Goal: Check status: Check status

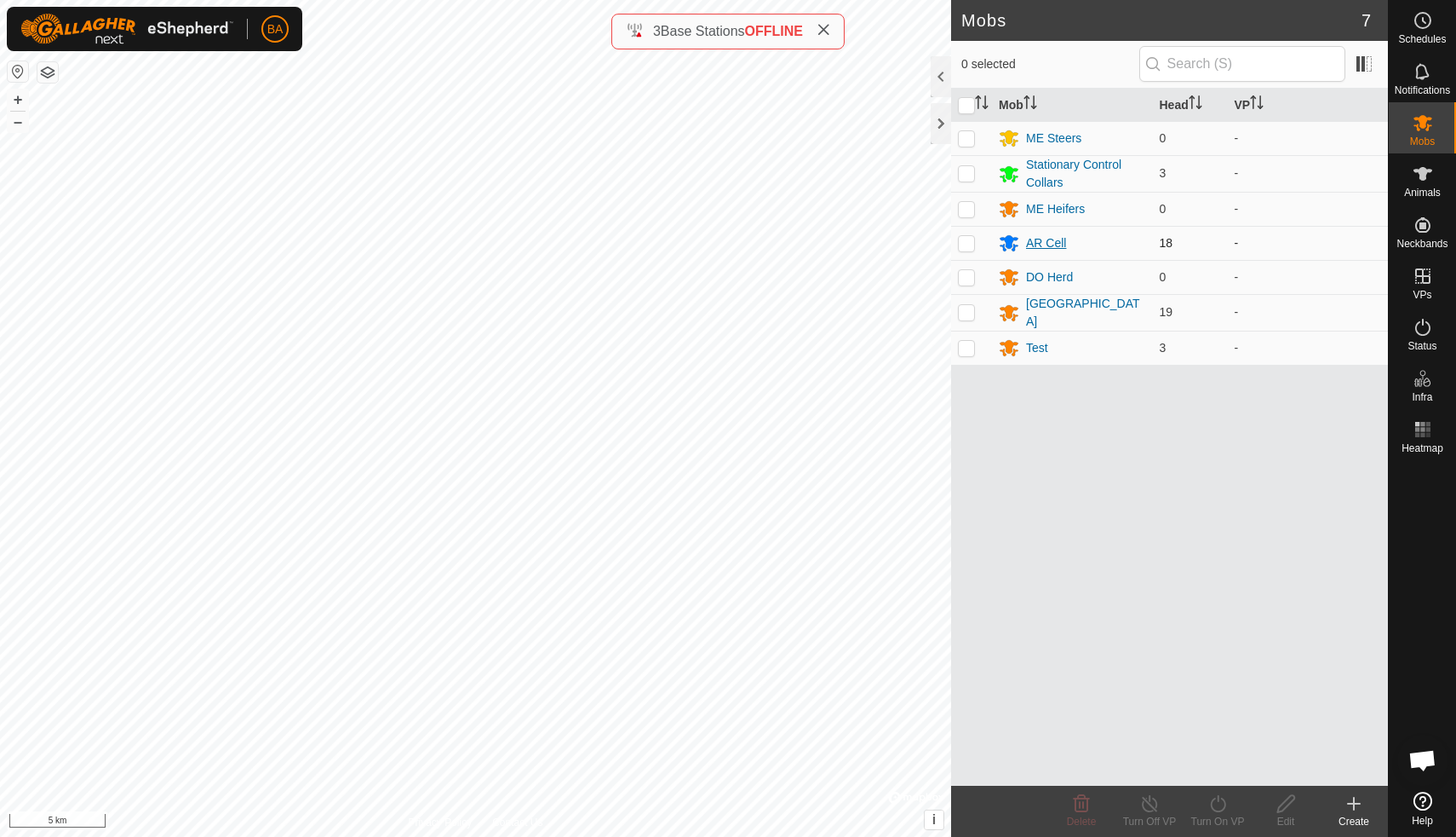
click at [1049, 242] on div "AR Cell" at bounding box center [1046, 243] width 40 height 18
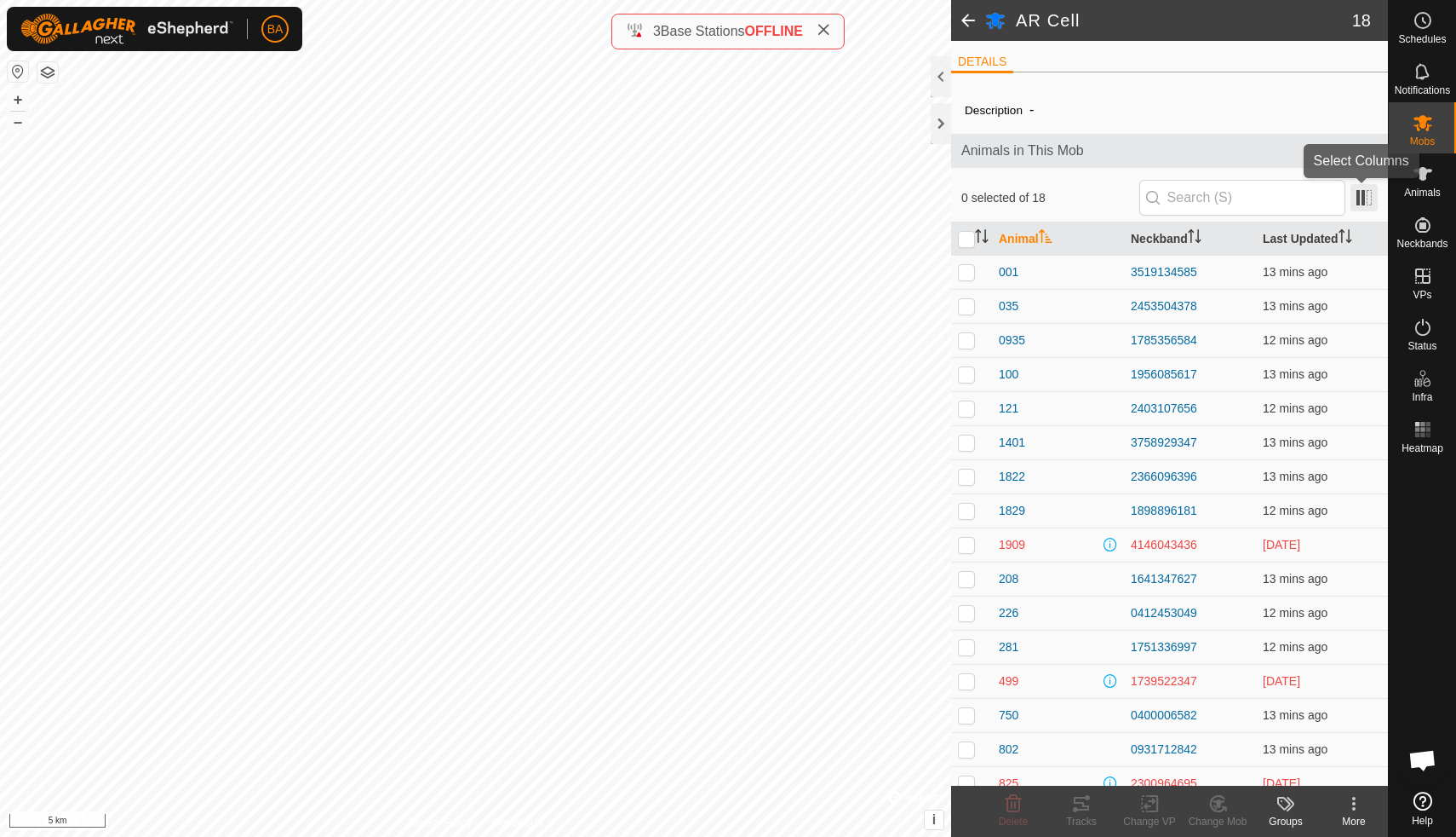
click at [1364, 197] on span at bounding box center [1363, 197] width 27 height 27
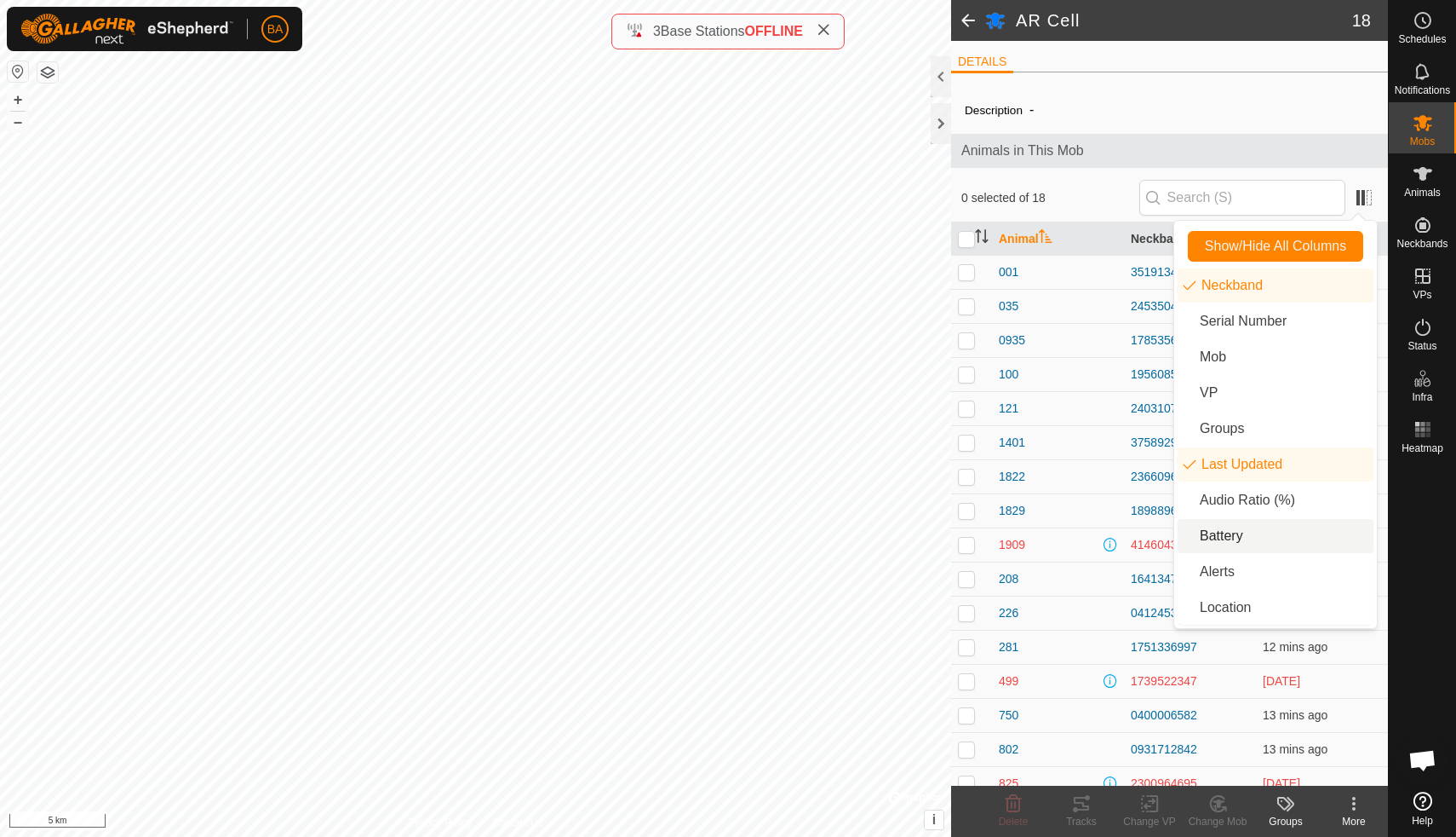
click at [1223, 531] on li "Battery" at bounding box center [1275, 536] width 195 height 34
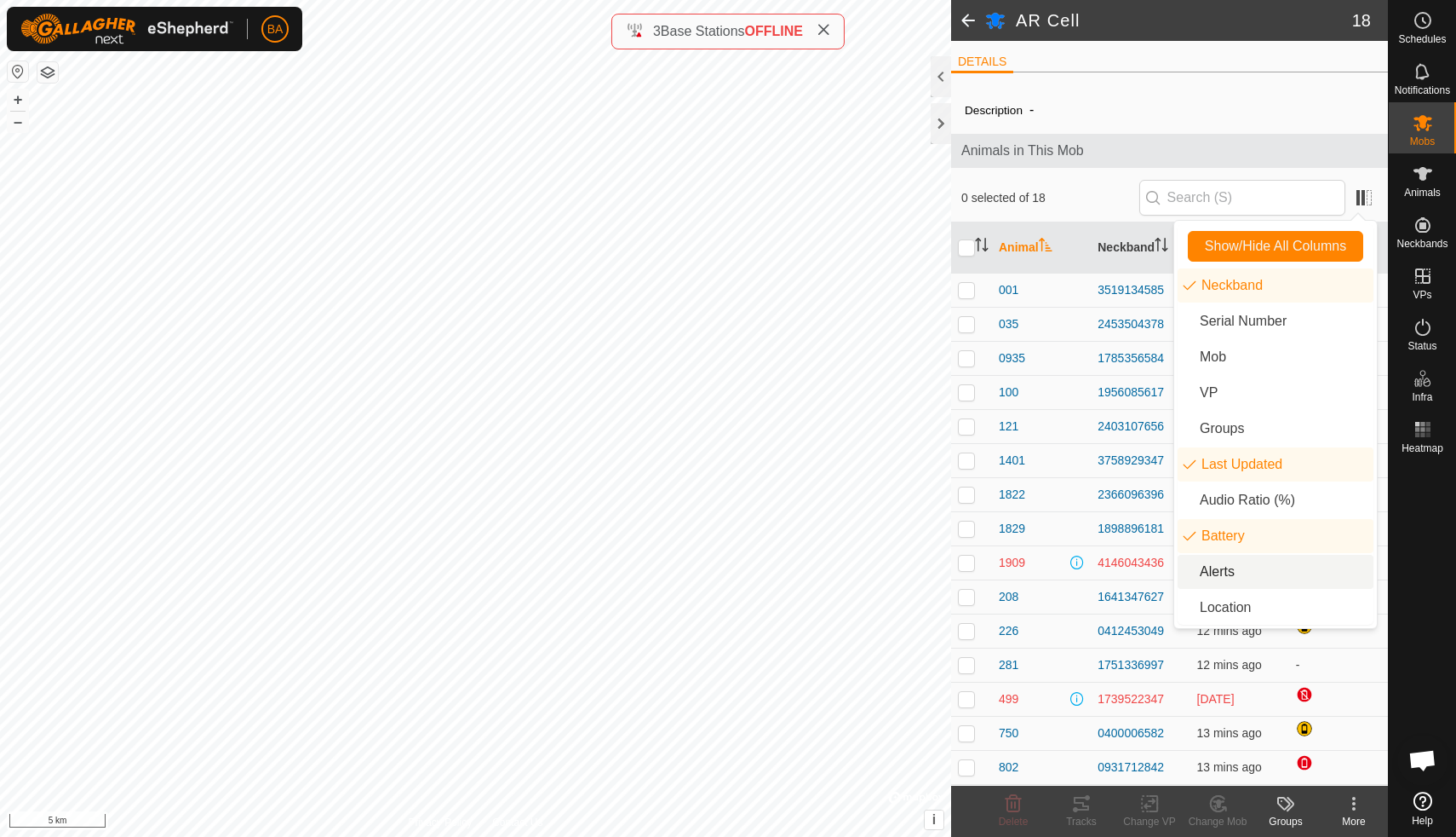
click at [1211, 572] on li "Alerts" at bounding box center [1275, 572] width 195 height 34
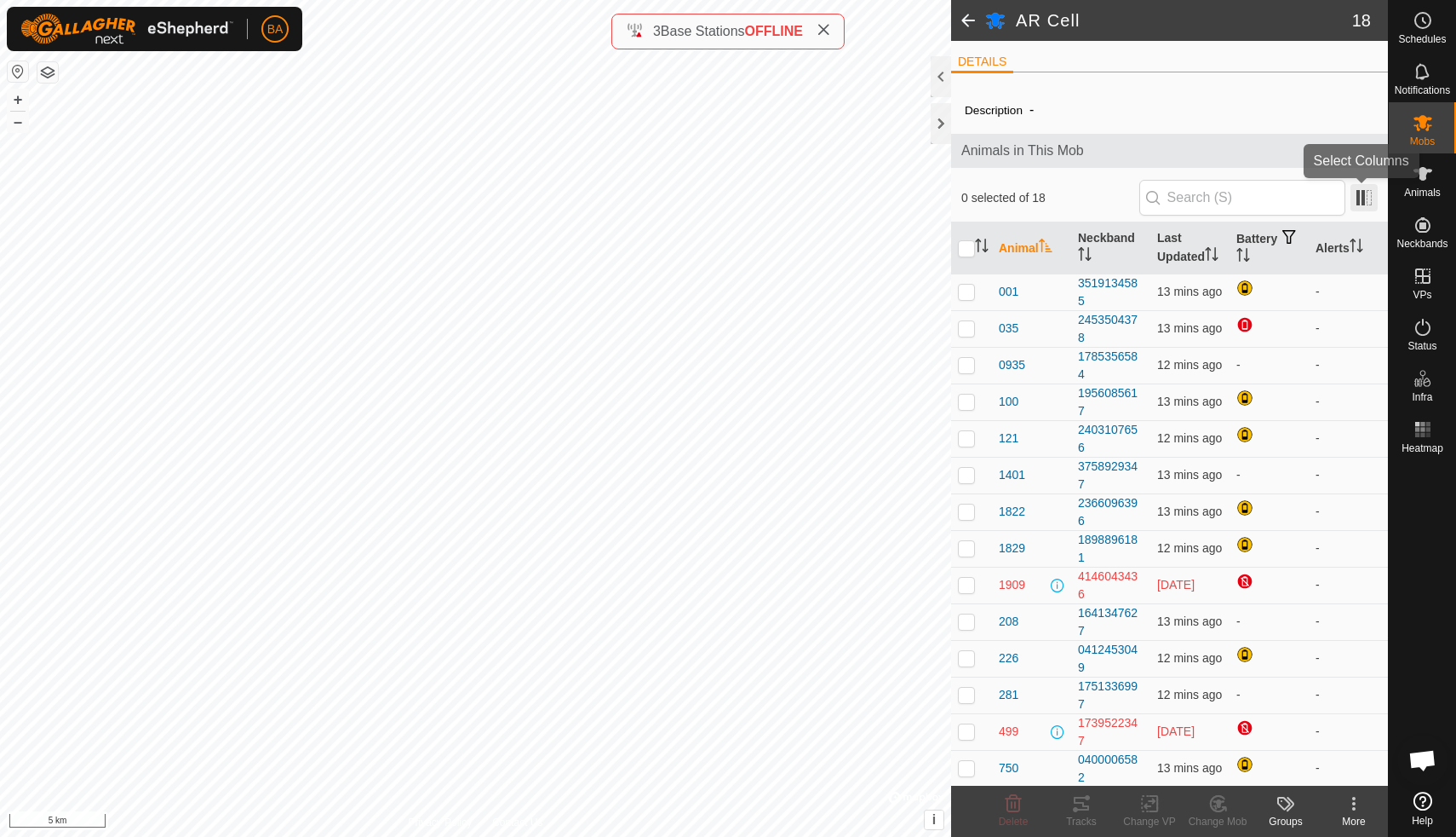
click at [1368, 189] on span at bounding box center [1363, 197] width 27 height 27
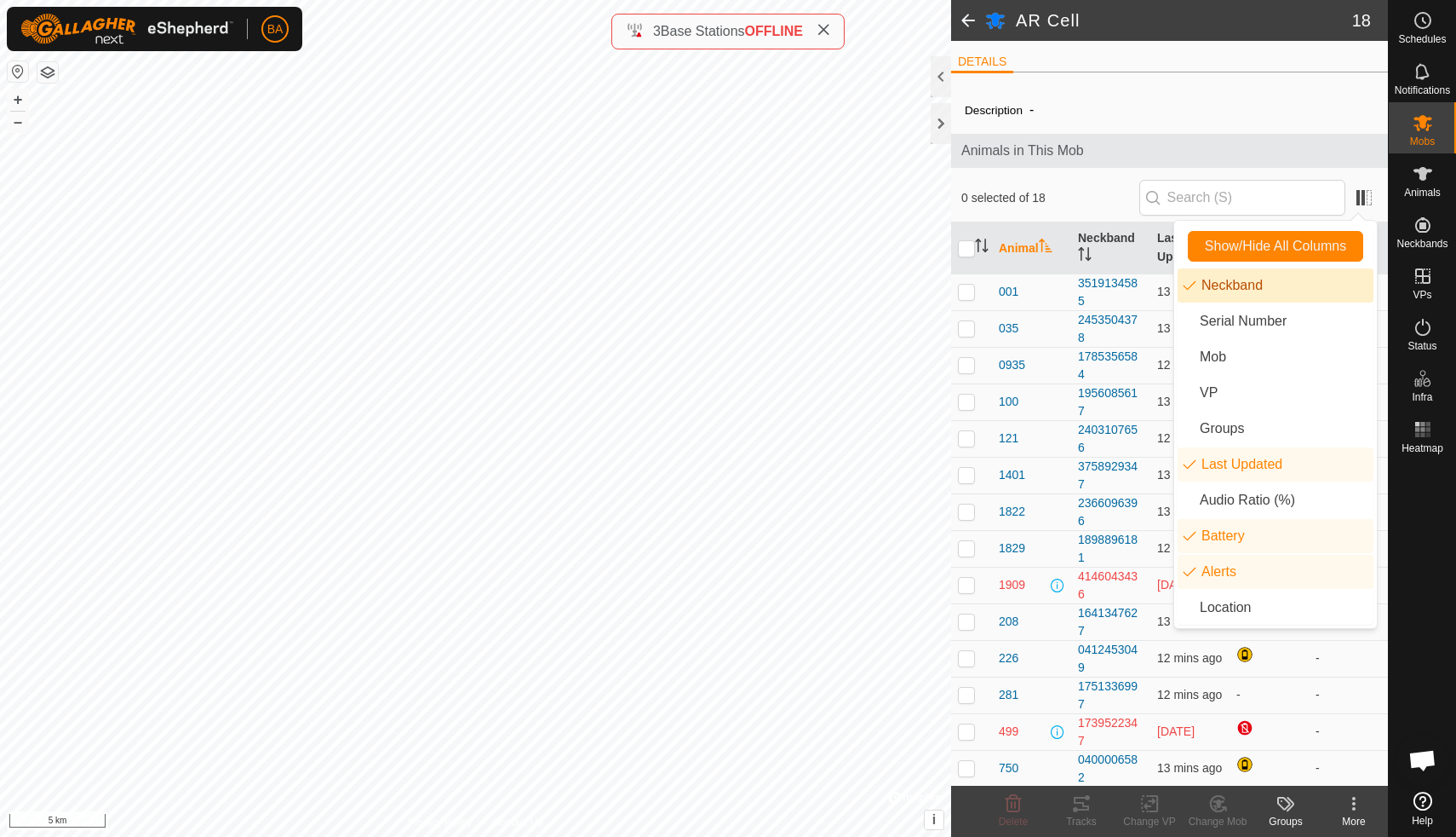
click at [1150, 107] on div "Description -" at bounding box center [1170, 111] width 410 height 21
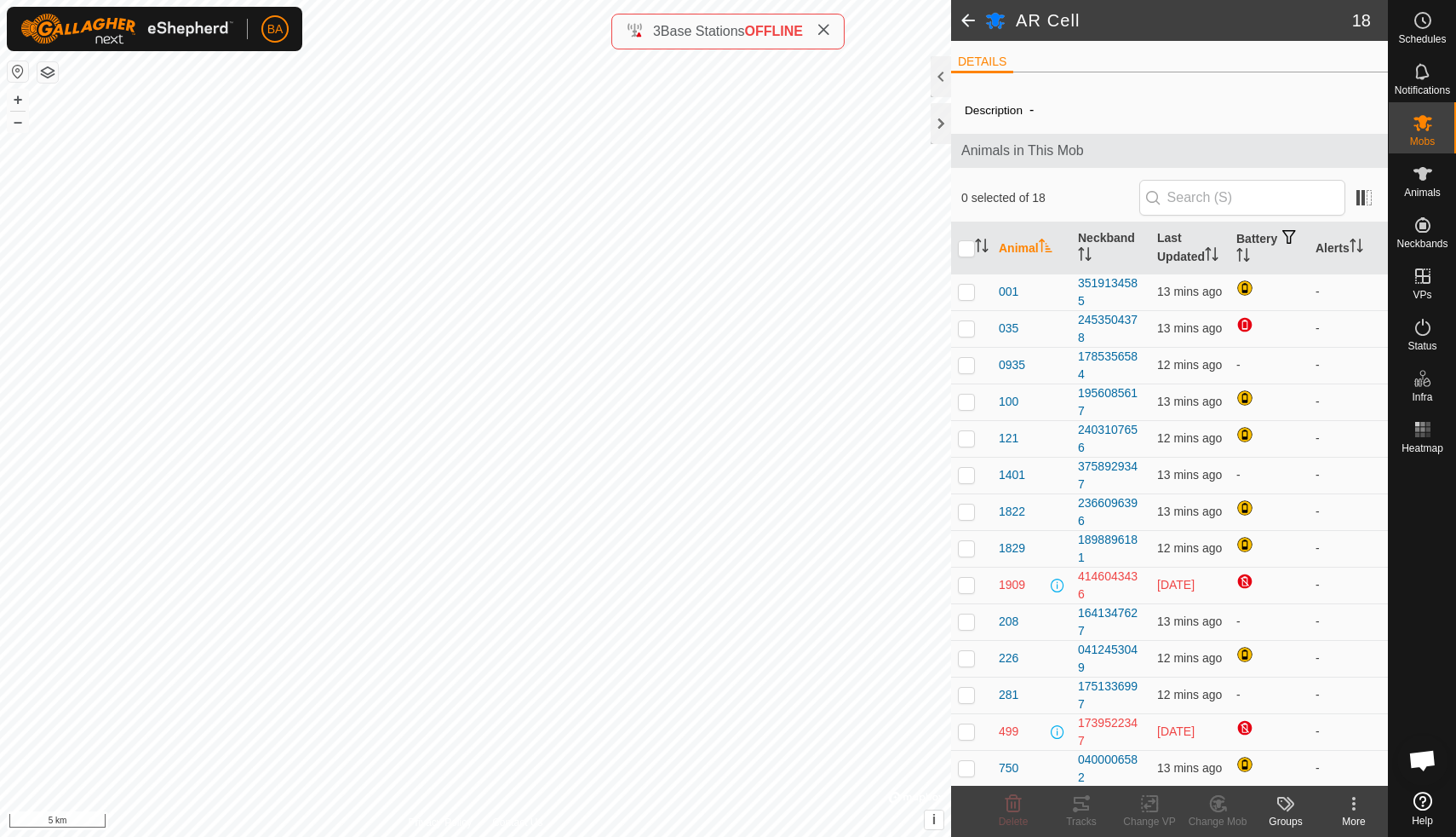
click at [969, 22] on span at bounding box center [968, 20] width 34 height 41
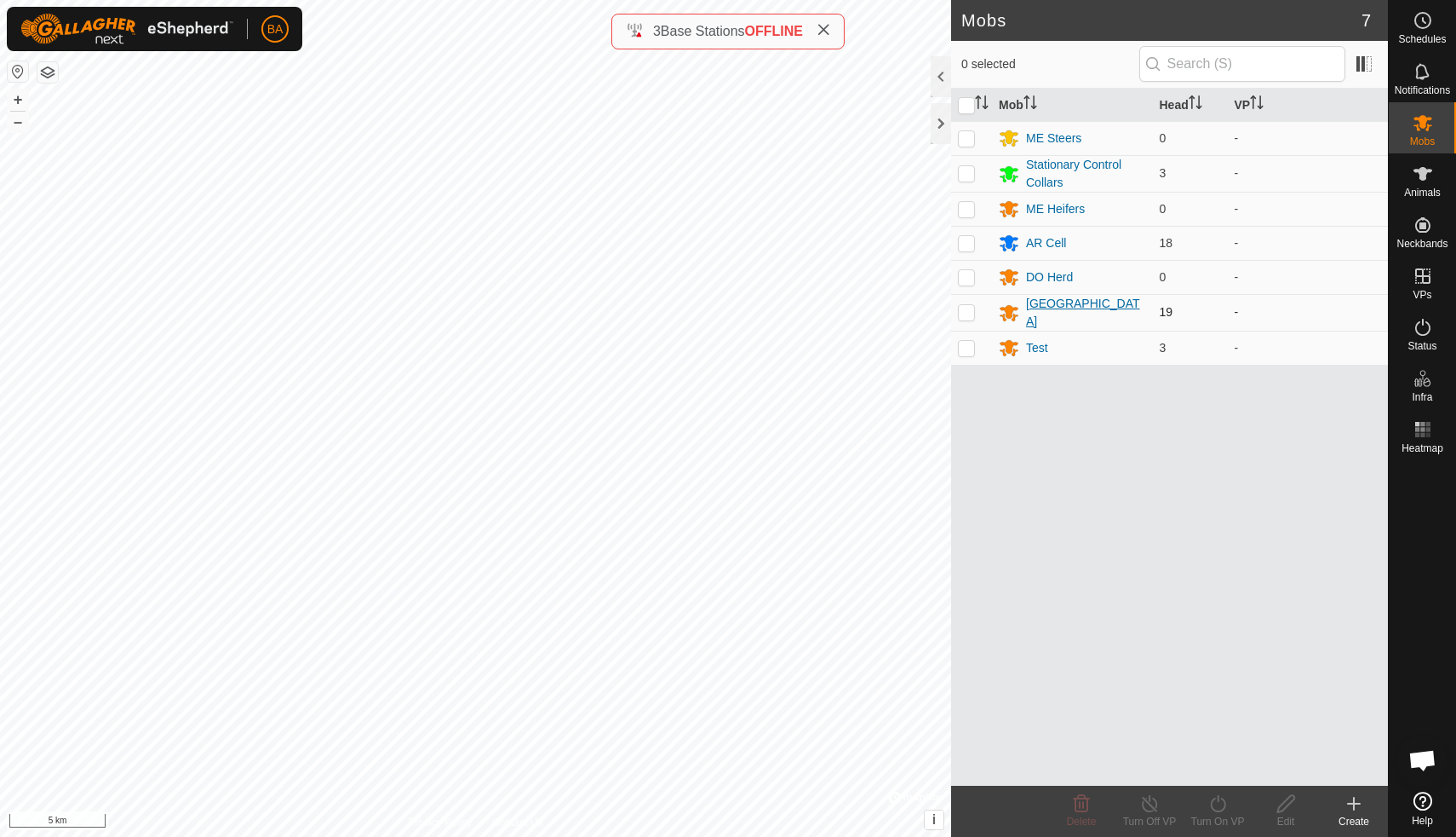
click at [1054, 316] on div "[GEOGRAPHIC_DATA]" at bounding box center [1086, 313] width 120 height 36
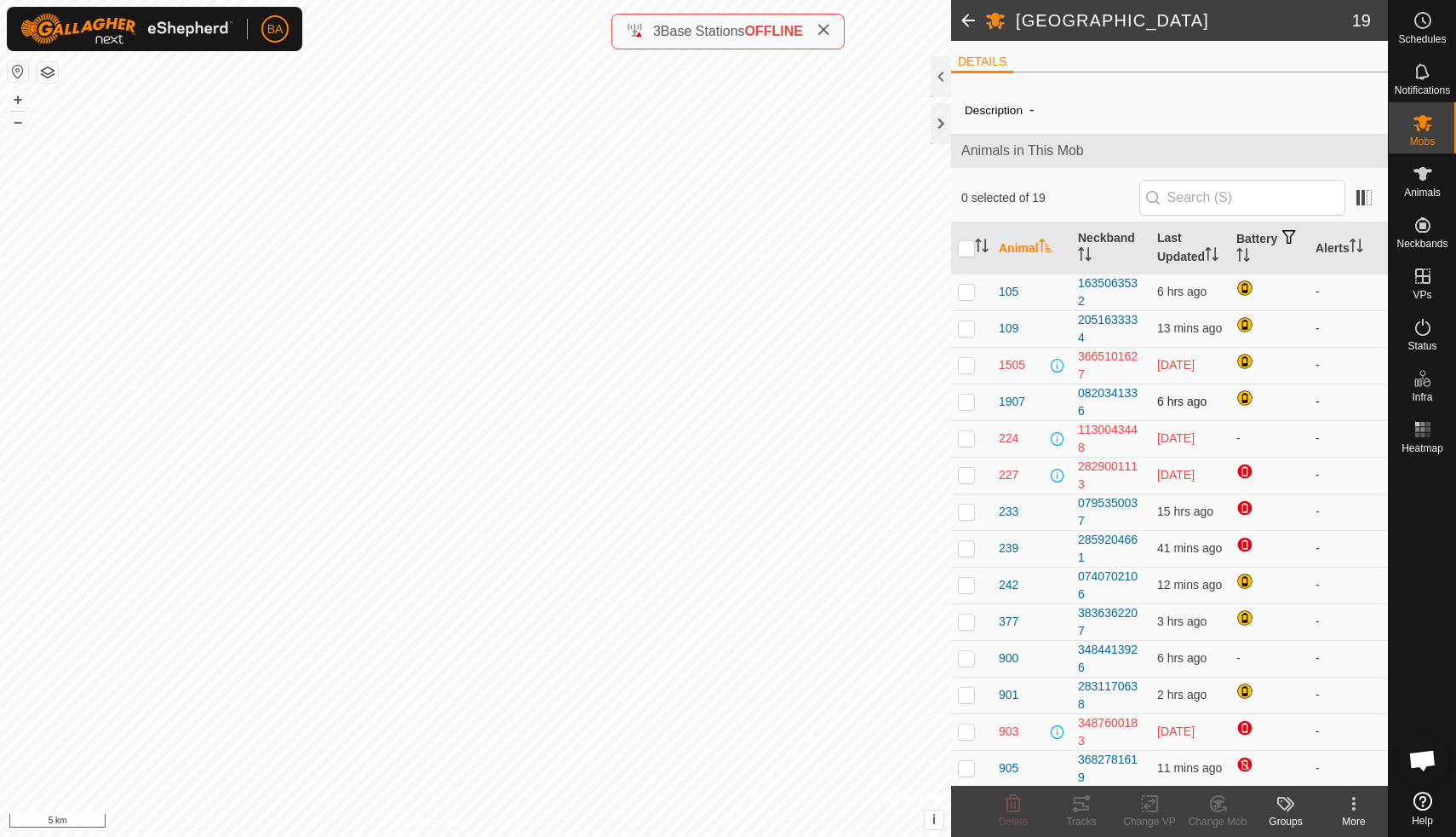
scroll to position [173, 0]
